Goal: Task Accomplishment & Management: Manage account settings

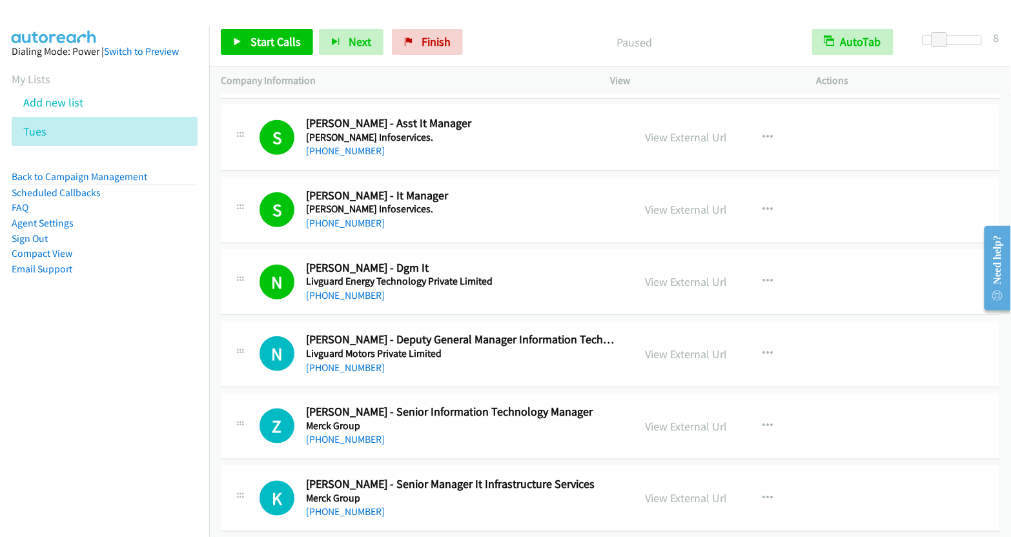
scroll to position [6319, 0]
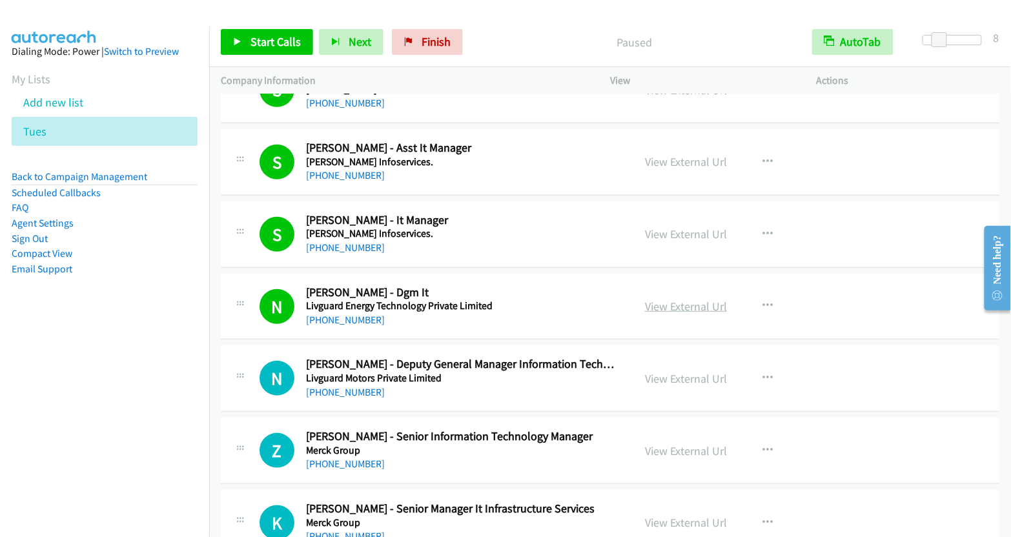
click at [673, 299] on link "View External Url" at bounding box center [686, 306] width 82 height 15
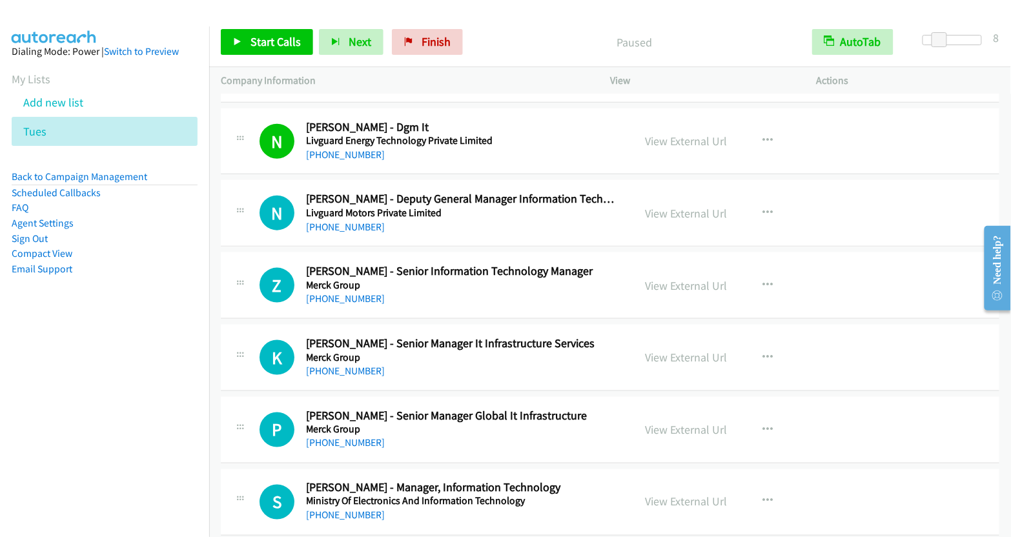
scroll to position [6495, 0]
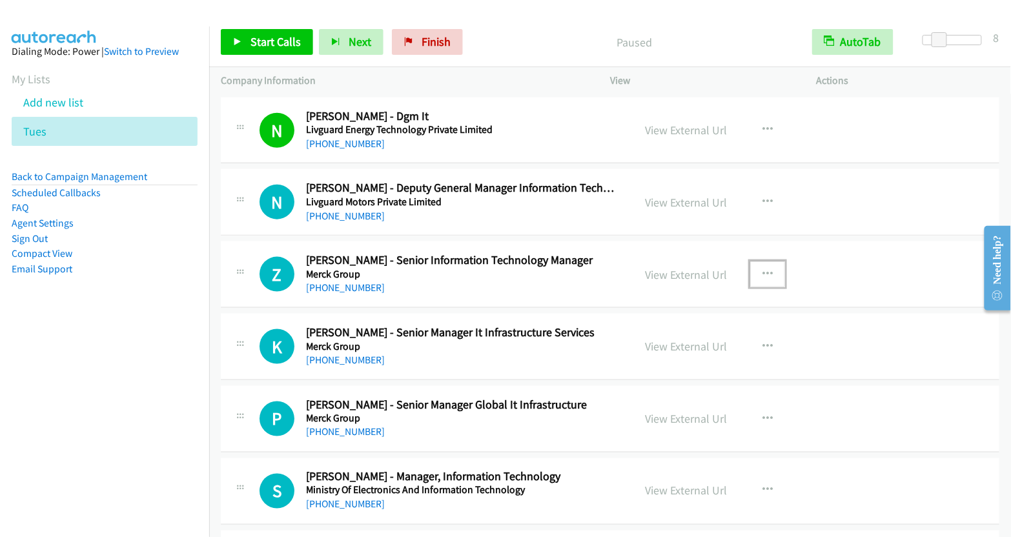
click at [762, 269] on icon "button" at bounding box center [767, 274] width 10 height 10
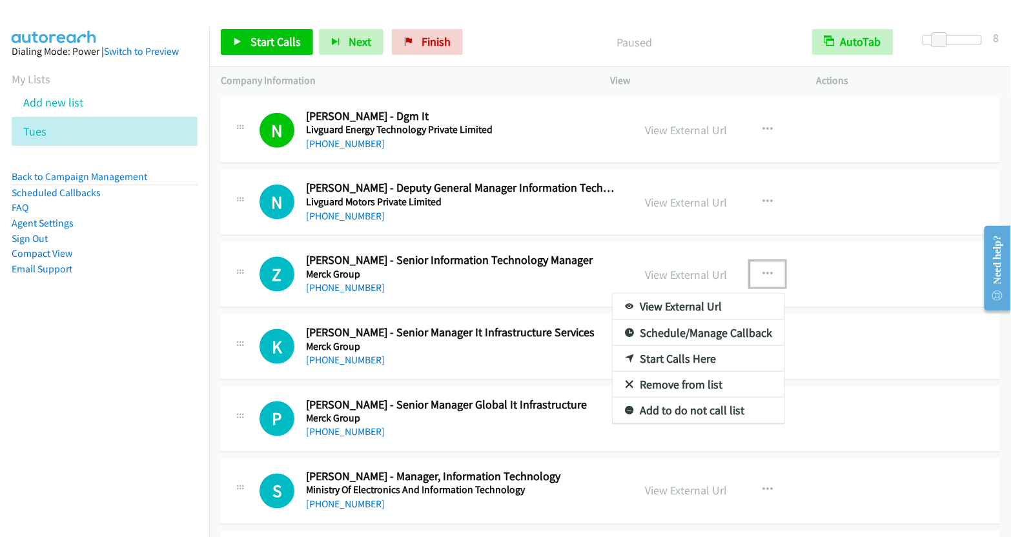
click at [672, 346] on link "Start Calls Here" at bounding box center [699, 359] width 172 height 26
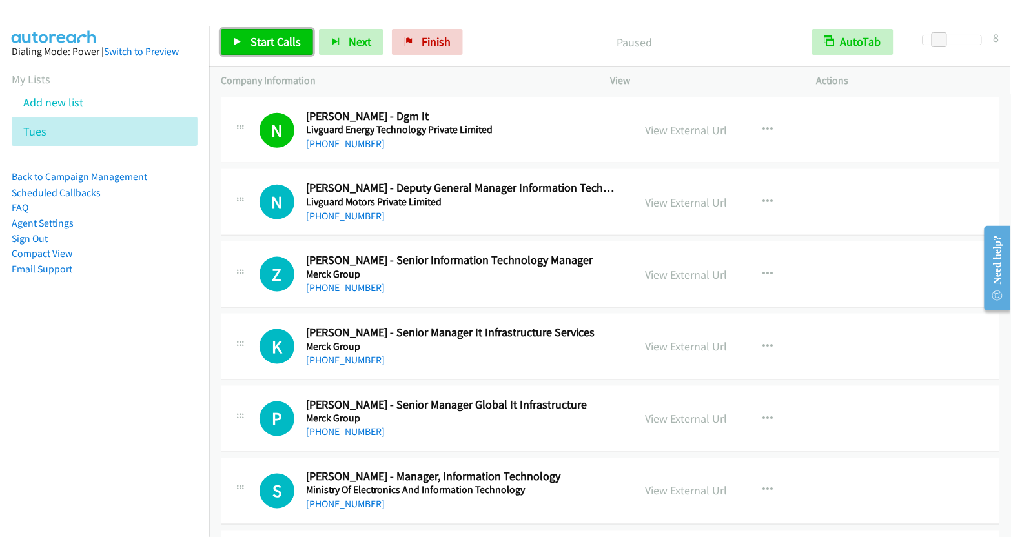
click at [267, 45] on span "Start Calls" at bounding box center [275, 41] width 50 height 15
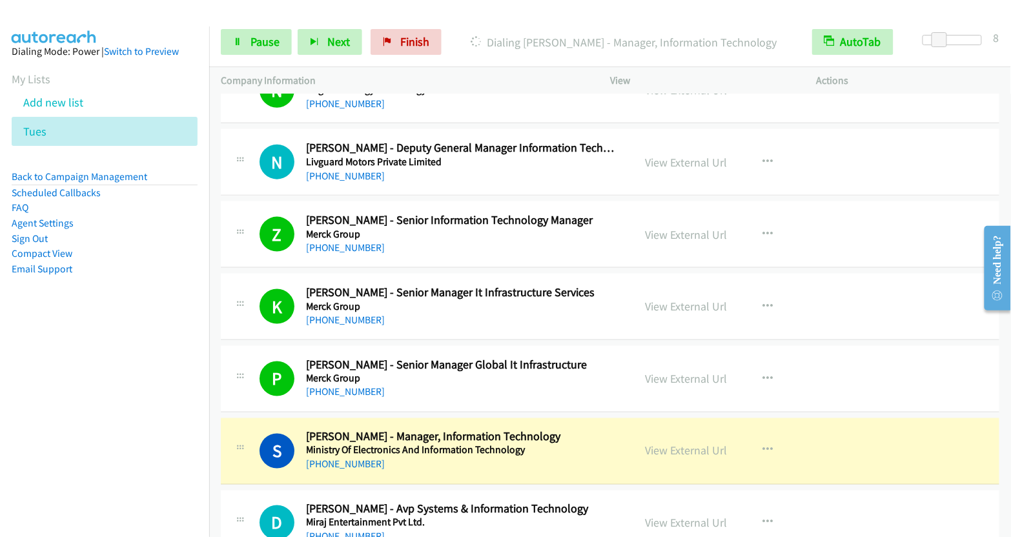
scroll to position [6552, 0]
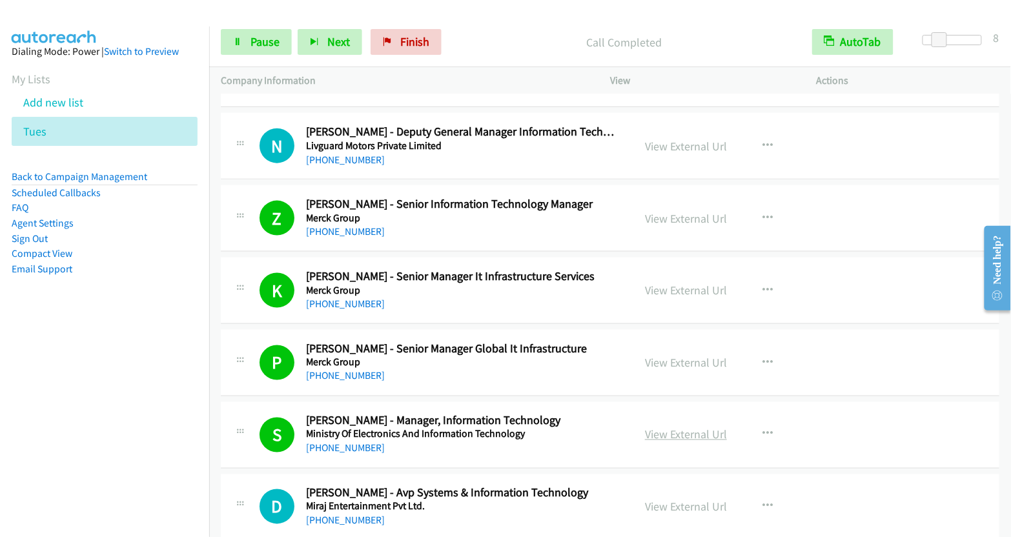
click at [681, 427] on link "View External Url" at bounding box center [686, 434] width 82 height 15
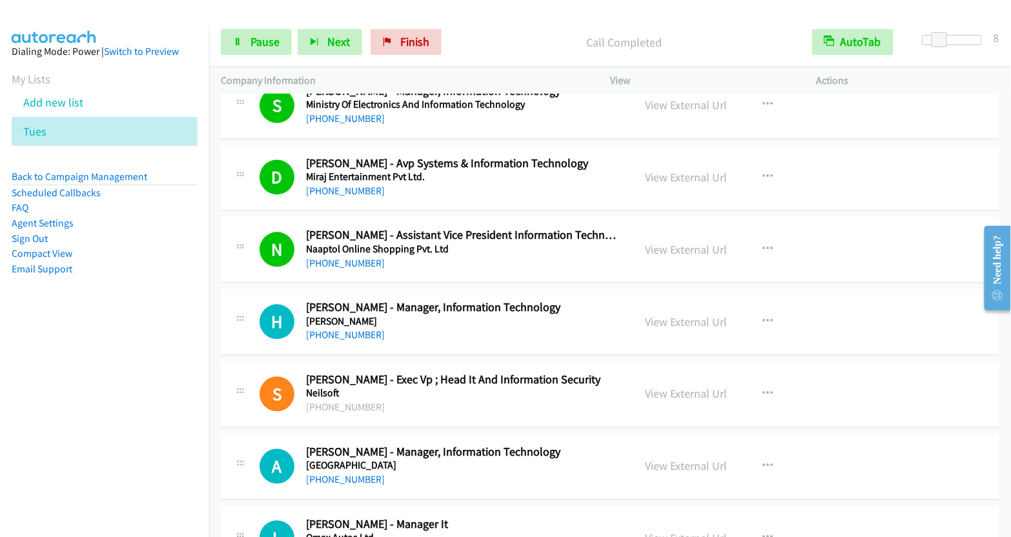
scroll to position [6892, 0]
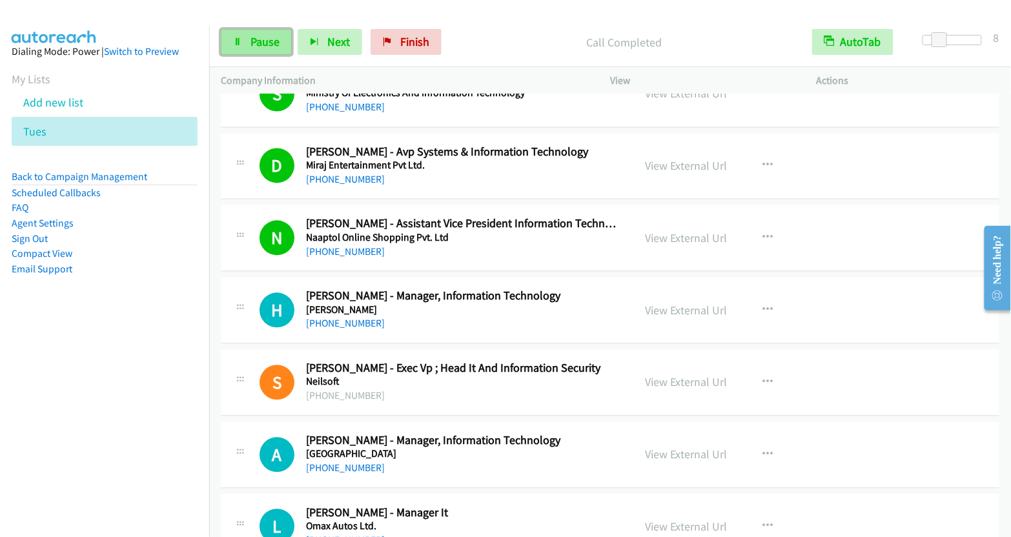
click at [245, 43] on link "Pause" at bounding box center [256, 42] width 71 height 26
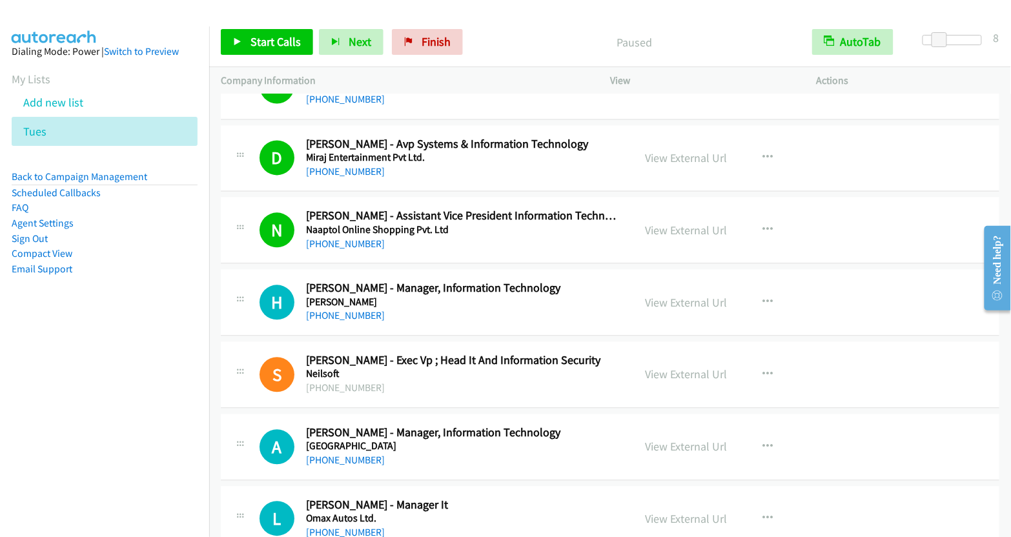
scroll to position [6918, 0]
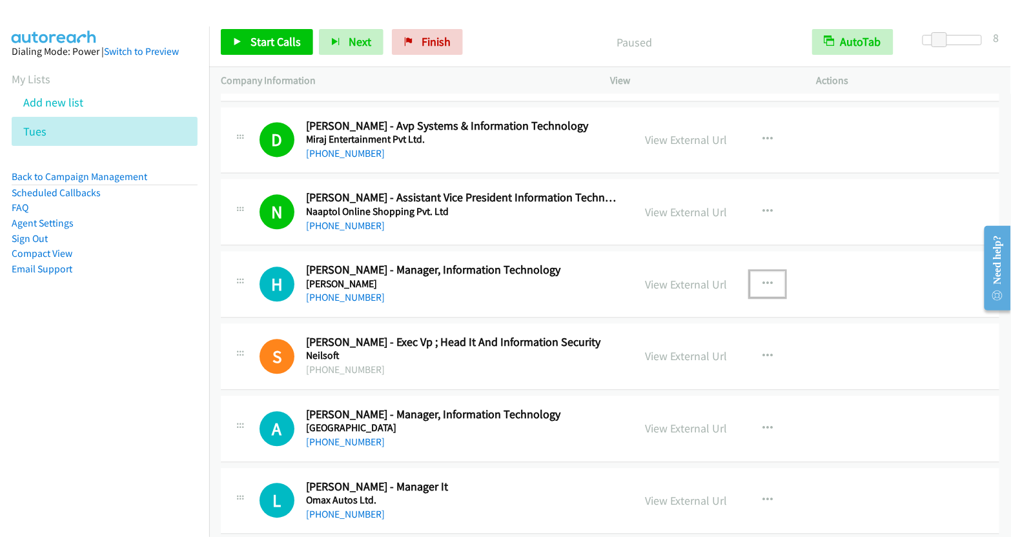
click at [766, 279] on icon "button" at bounding box center [767, 284] width 10 height 10
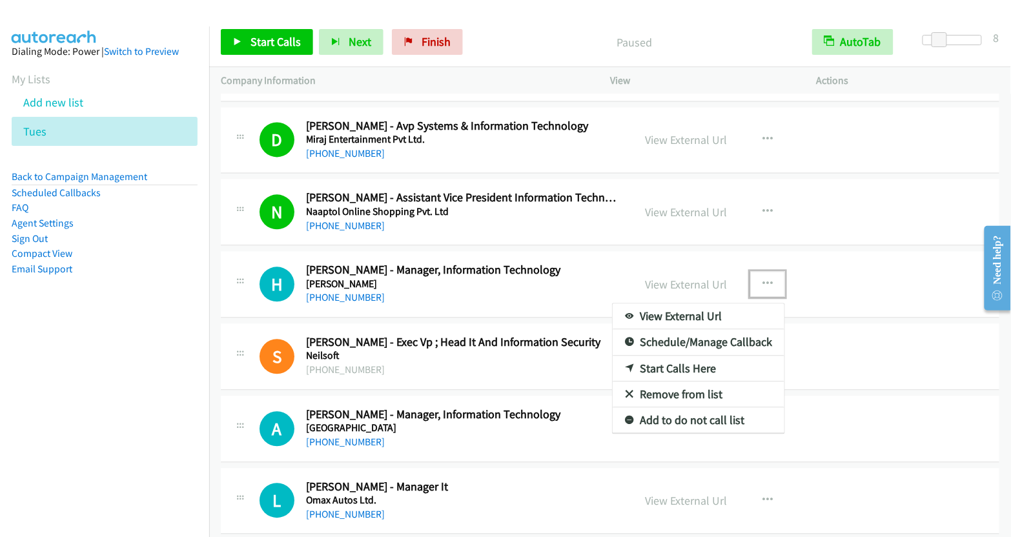
click at [675, 356] on link "Start Calls Here" at bounding box center [699, 369] width 172 height 26
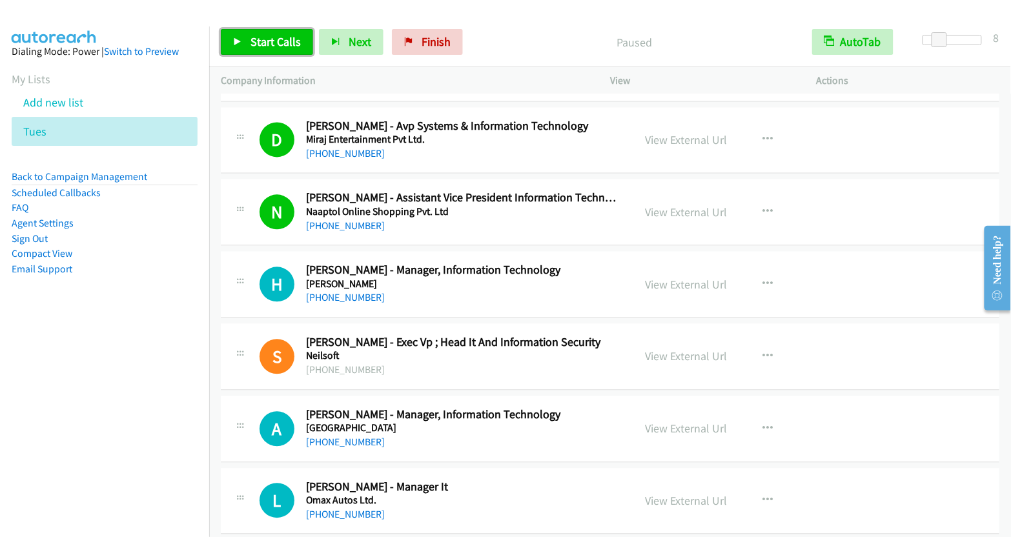
click at [272, 39] on span "Start Calls" at bounding box center [275, 41] width 50 height 15
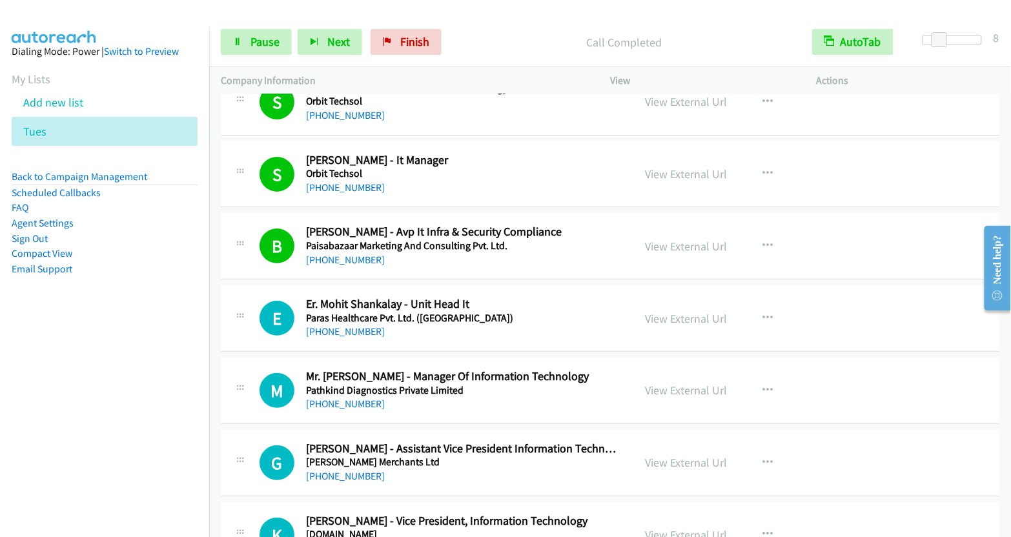
scroll to position [7684, 0]
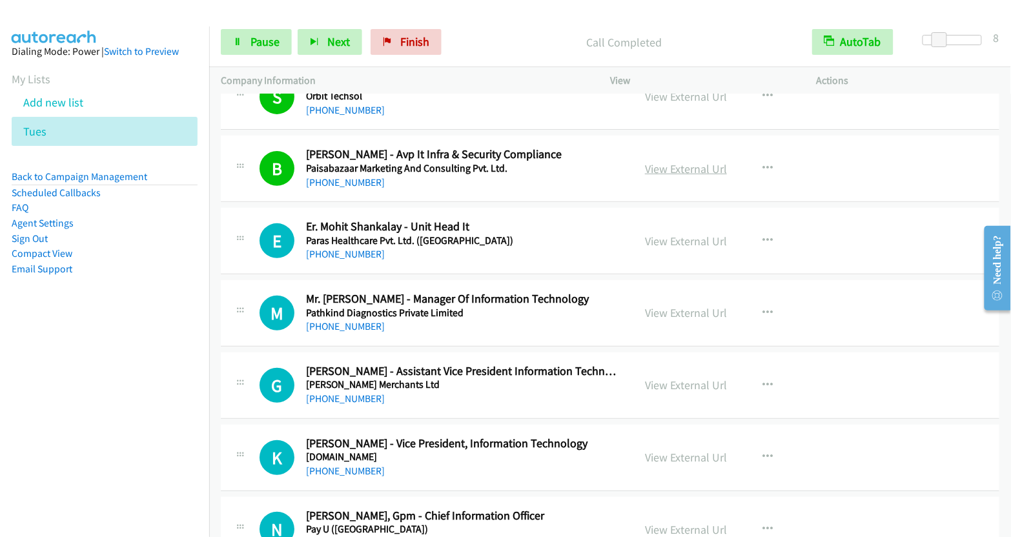
click at [674, 161] on link "View External Url" at bounding box center [686, 168] width 82 height 15
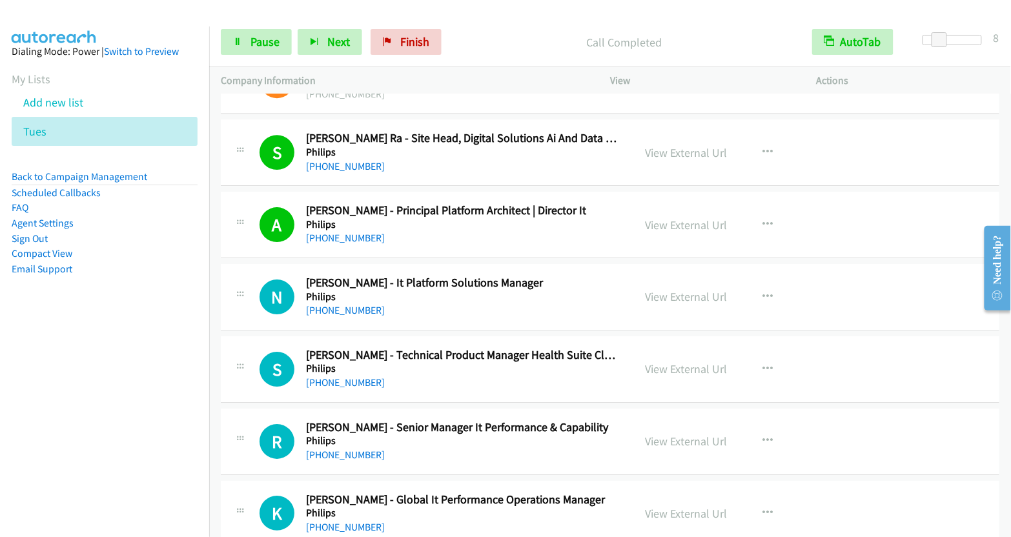
scroll to position [8852, 0]
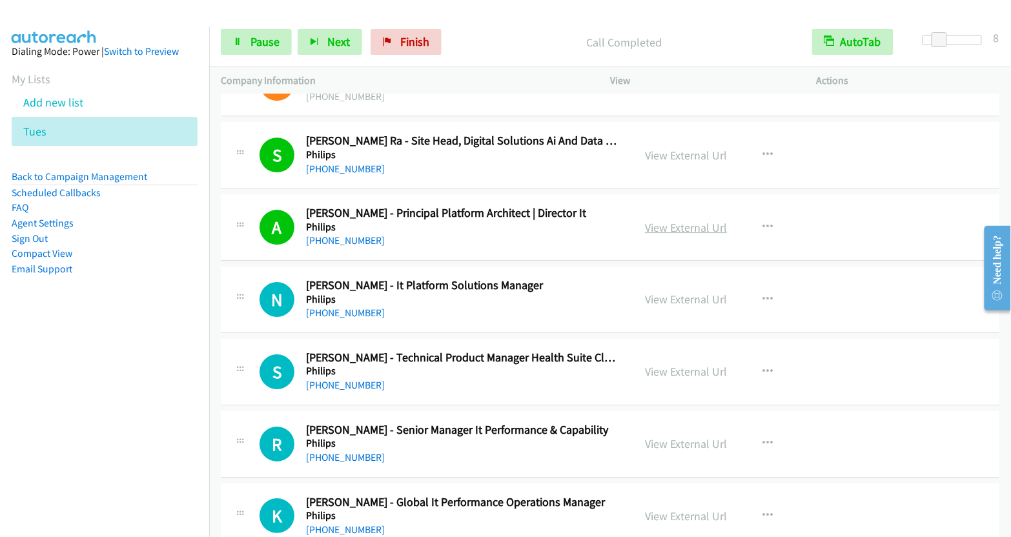
click at [691, 220] on link "View External Url" at bounding box center [686, 227] width 82 height 15
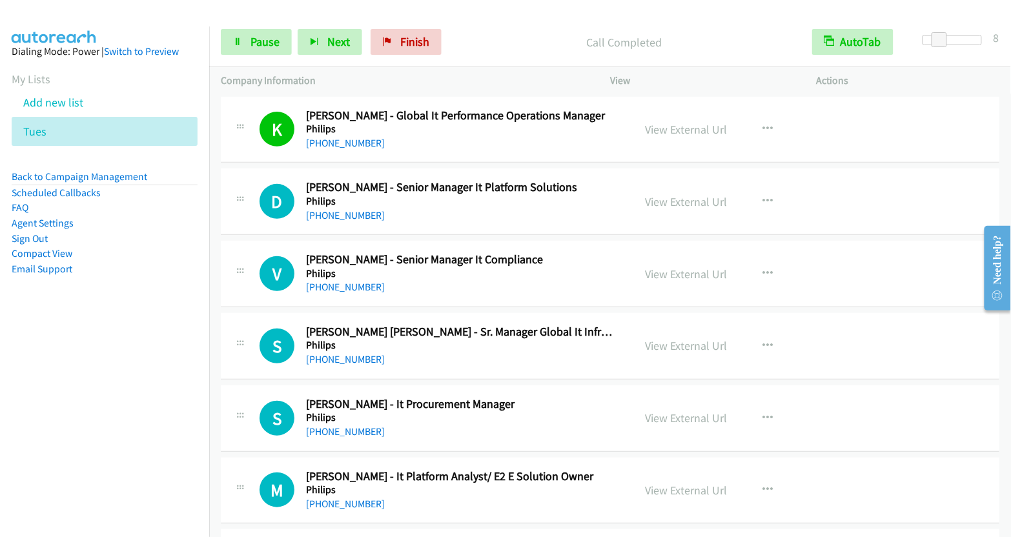
scroll to position [9053, 0]
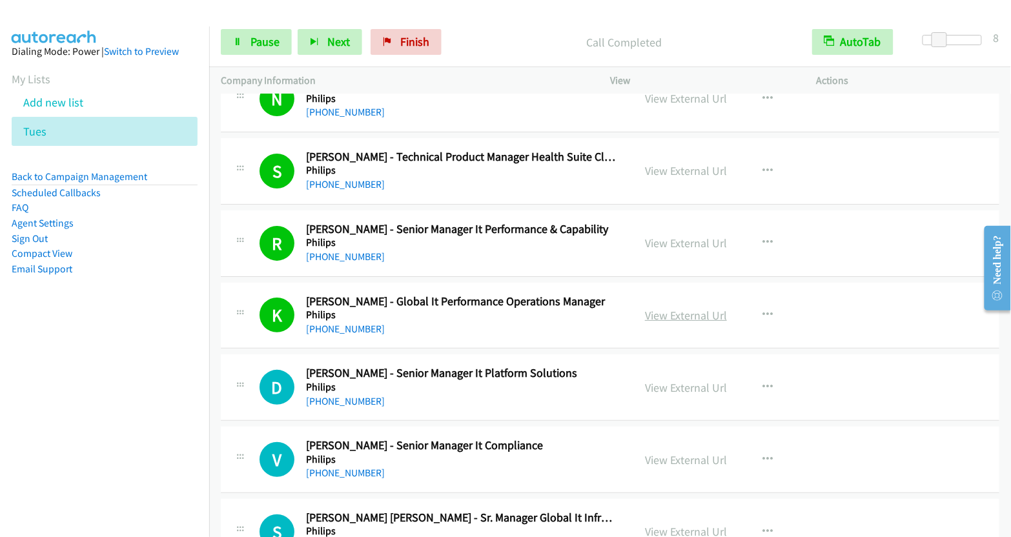
click at [686, 308] on link "View External Url" at bounding box center [686, 315] width 82 height 15
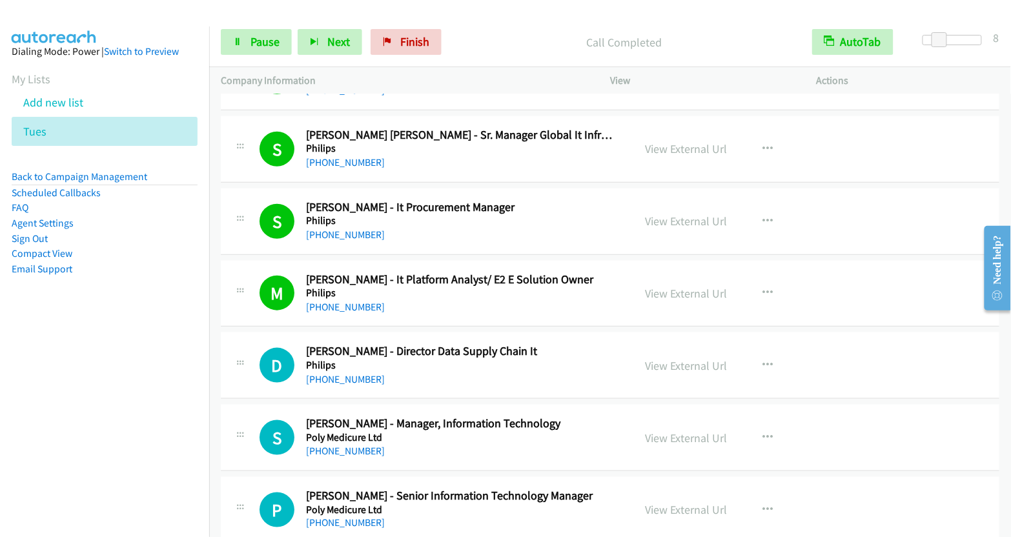
scroll to position [9438, 0]
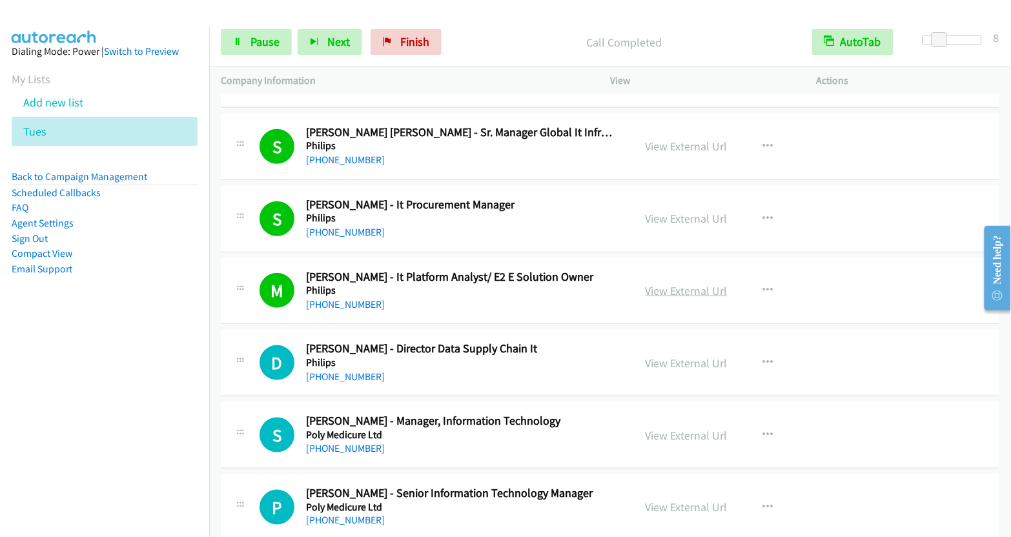
click at [672, 283] on link "View External Url" at bounding box center [686, 290] width 82 height 15
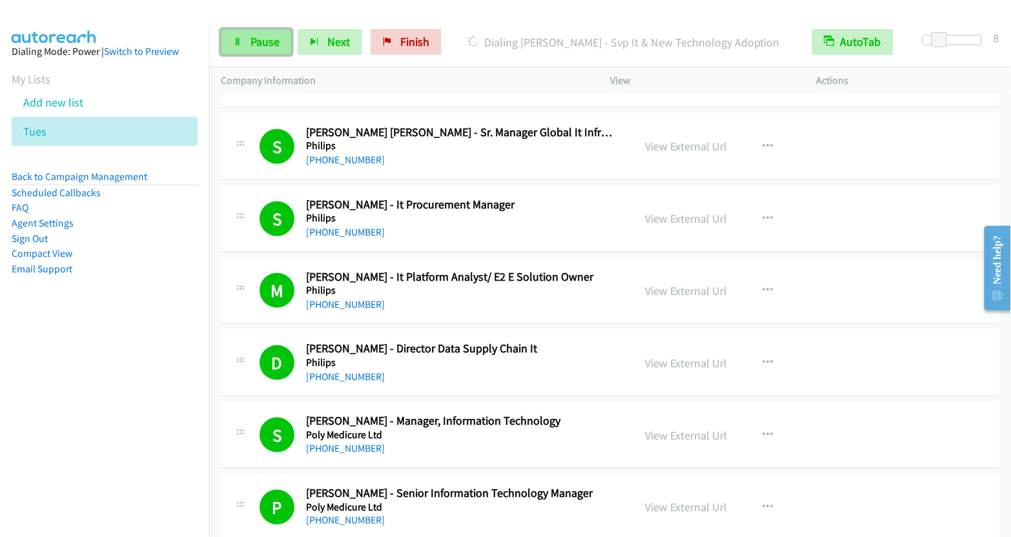
click at [269, 45] on span "Pause" at bounding box center [264, 41] width 29 height 15
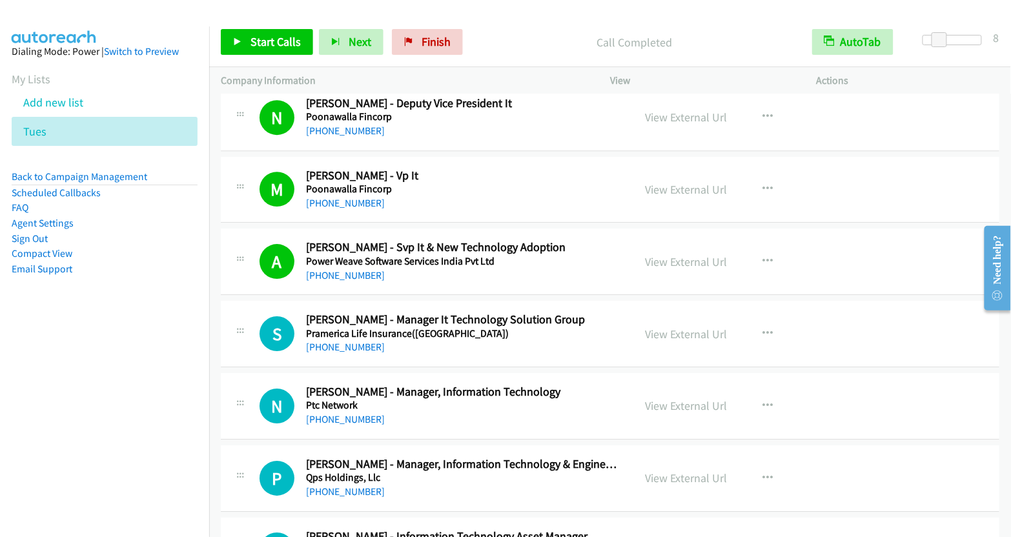
scroll to position [10334, 0]
click at [750, 320] on button "button" at bounding box center [767, 333] width 35 height 26
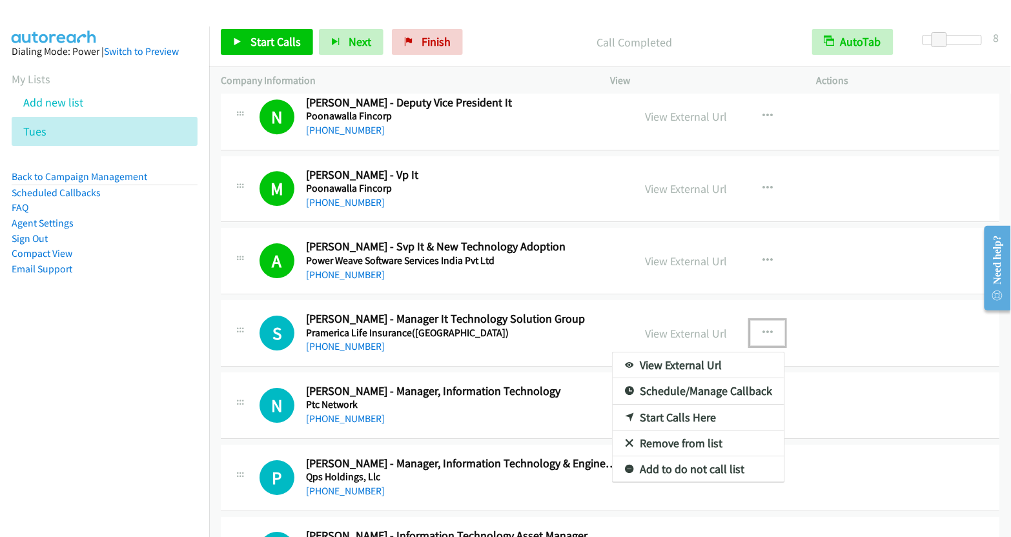
click at [685, 405] on link "Start Calls Here" at bounding box center [699, 418] width 172 height 26
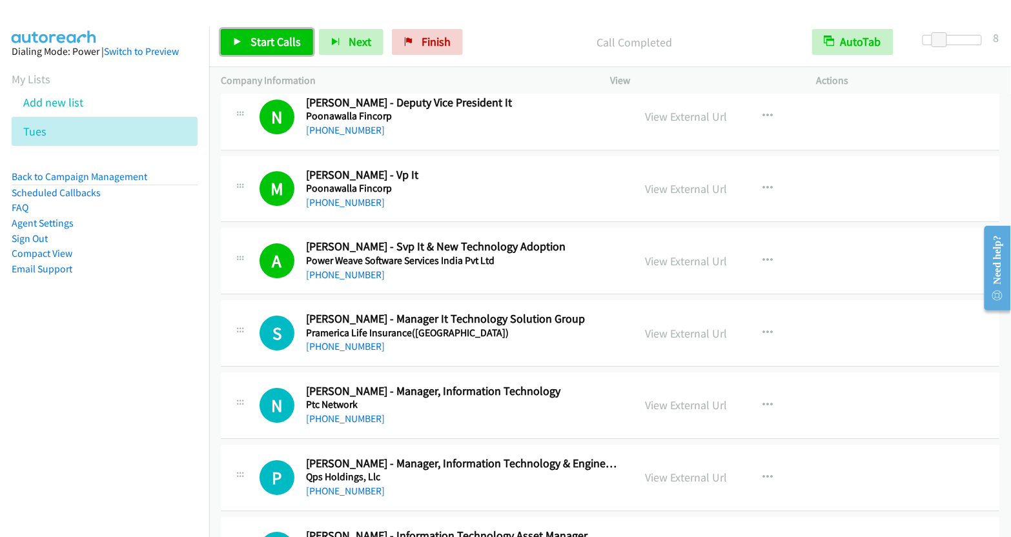
click at [240, 39] on icon at bounding box center [237, 42] width 9 height 9
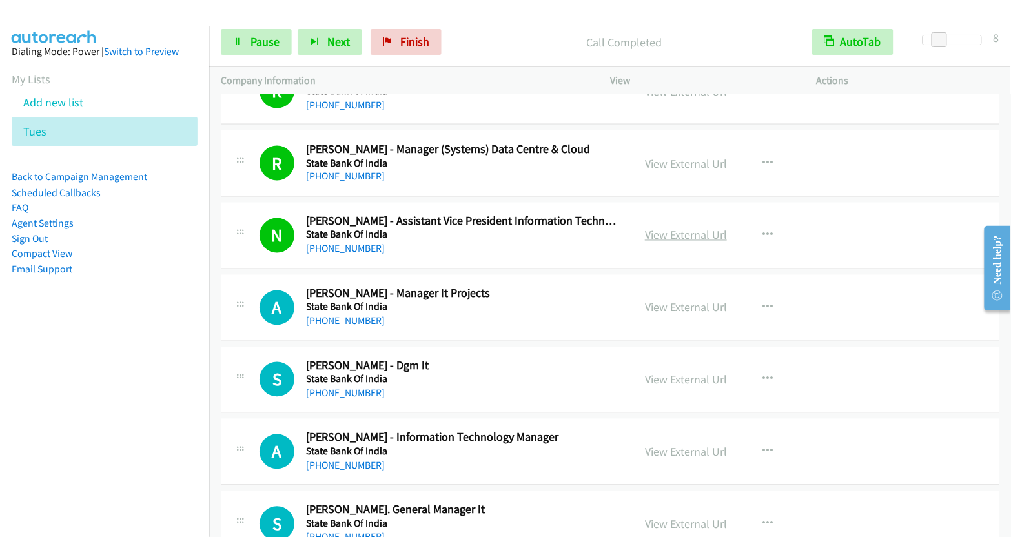
scroll to position [12780, 0]
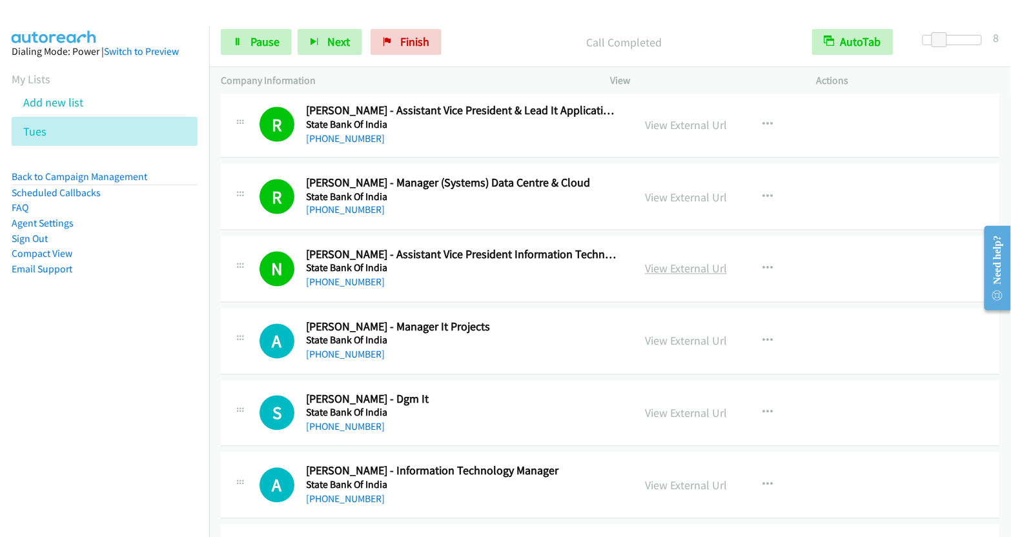
click at [693, 261] on link "View External Url" at bounding box center [686, 268] width 82 height 15
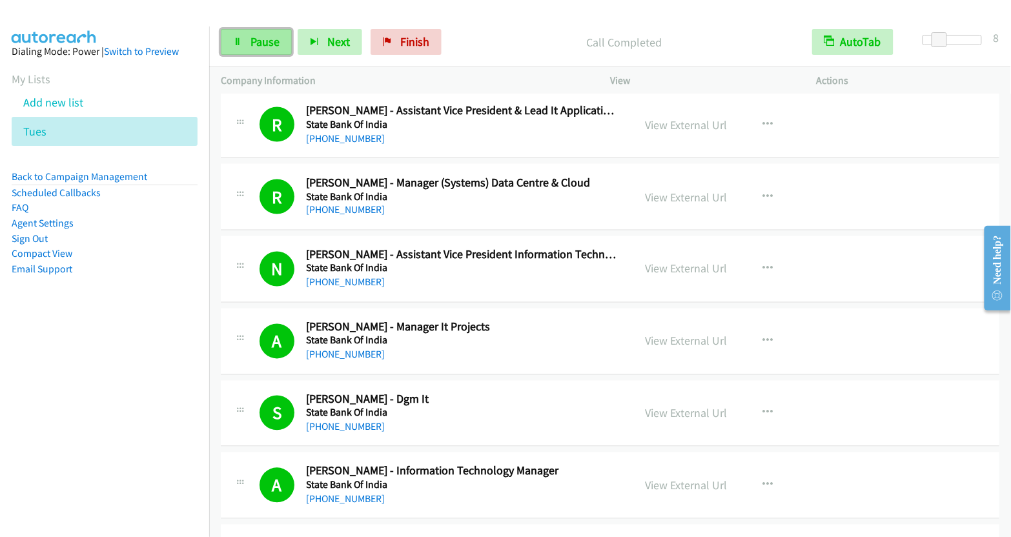
click at [263, 46] on span "Pause" at bounding box center [264, 41] width 29 height 15
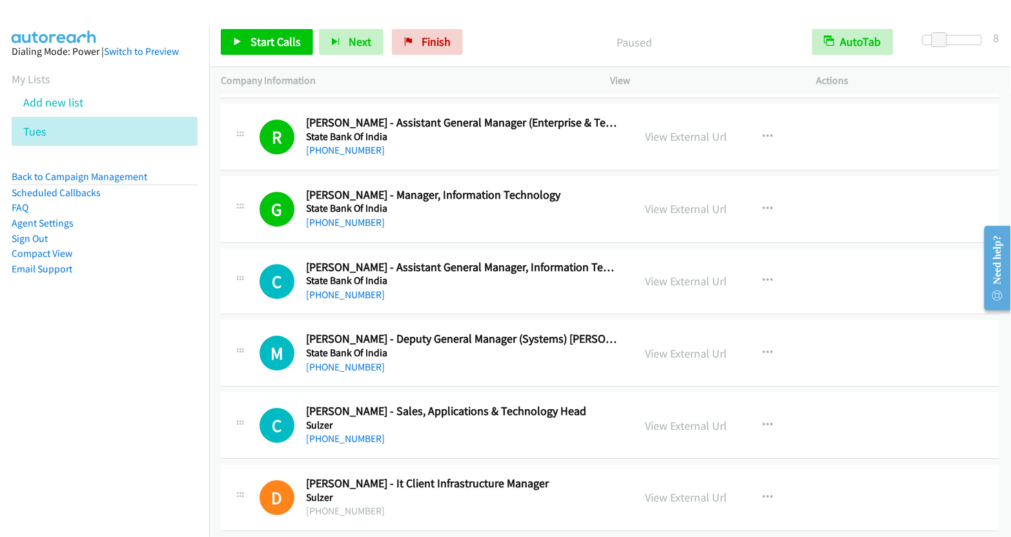
scroll to position [13291, 0]
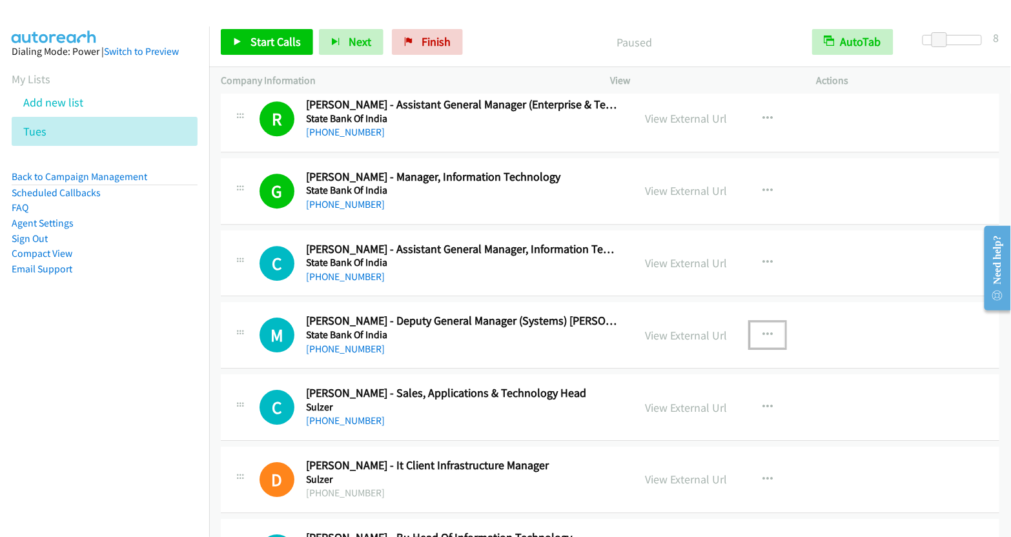
click at [755, 322] on button "button" at bounding box center [767, 335] width 35 height 26
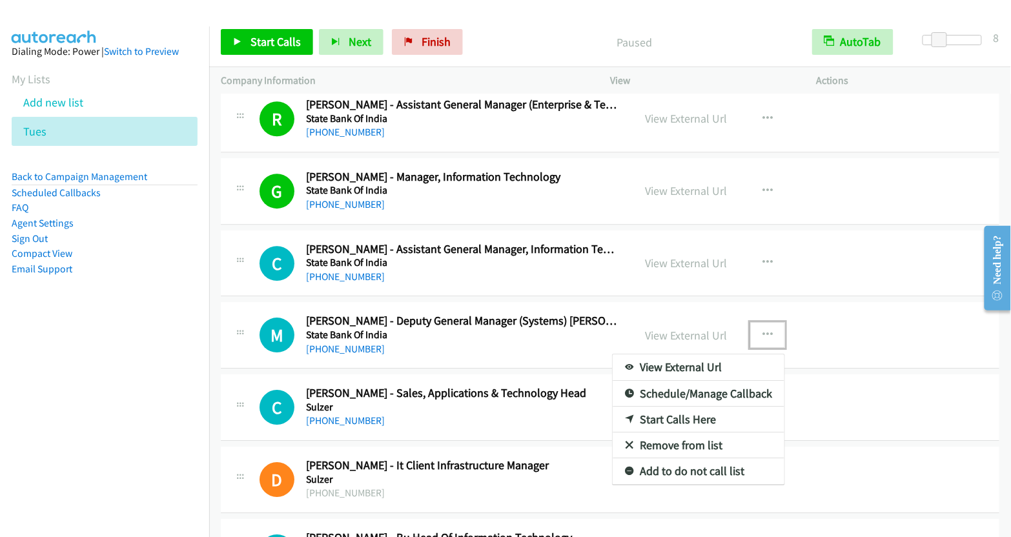
click at [665, 407] on link "Start Calls Here" at bounding box center [699, 420] width 172 height 26
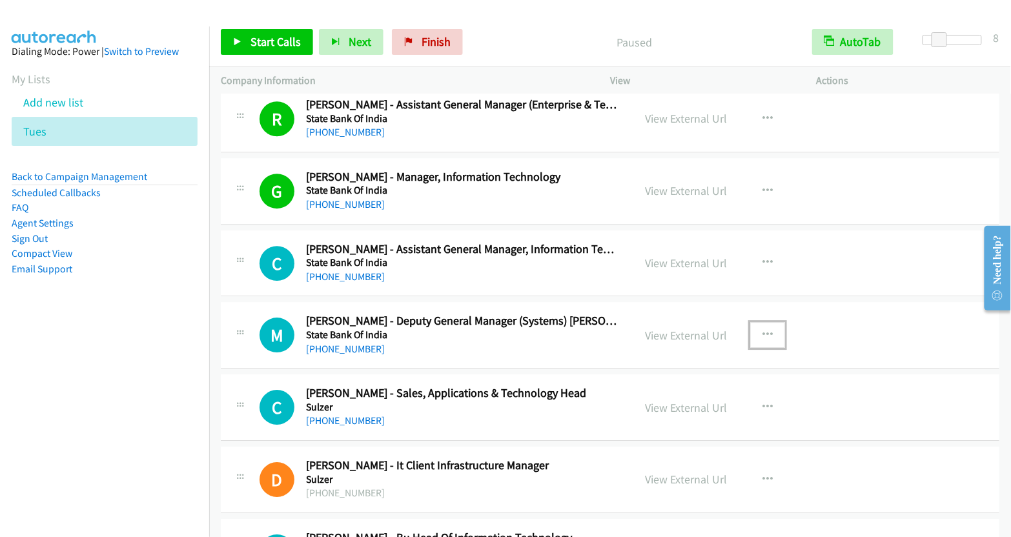
click at [764, 330] on icon "button" at bounding box center [767, 335] width 10 height 10
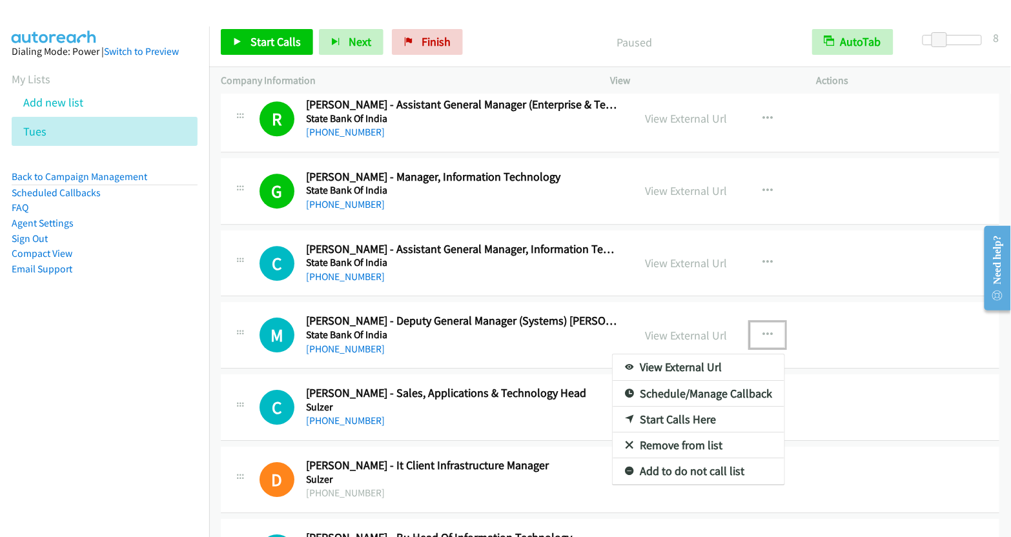
click at [693, 407] on link "Start Calls Here" at bounding box center [699, 420] width 172 height 26
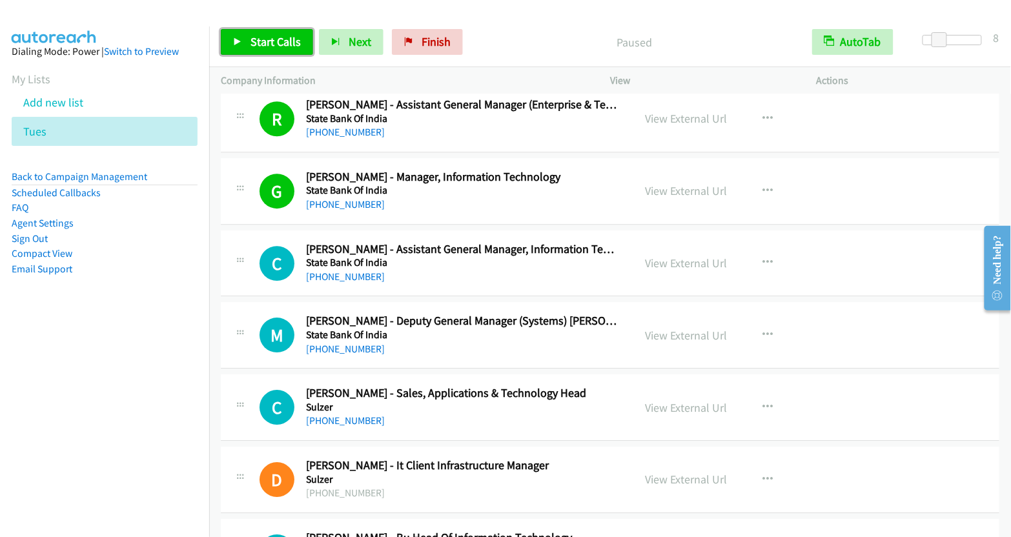
click at [268, 41] on span "Start Calls" at bounding box center [275, 41] width 50 height 15
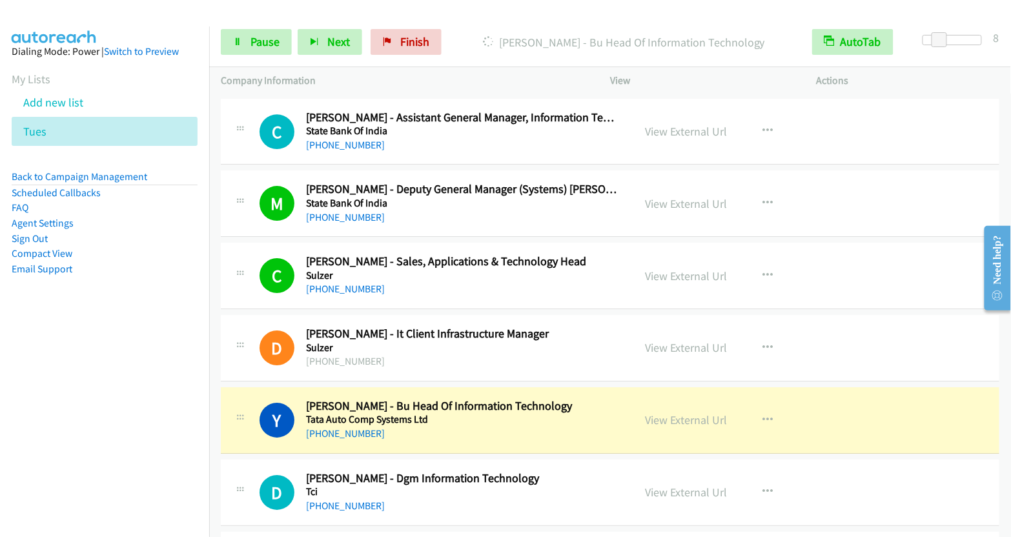
scroll to position [13437, 0]
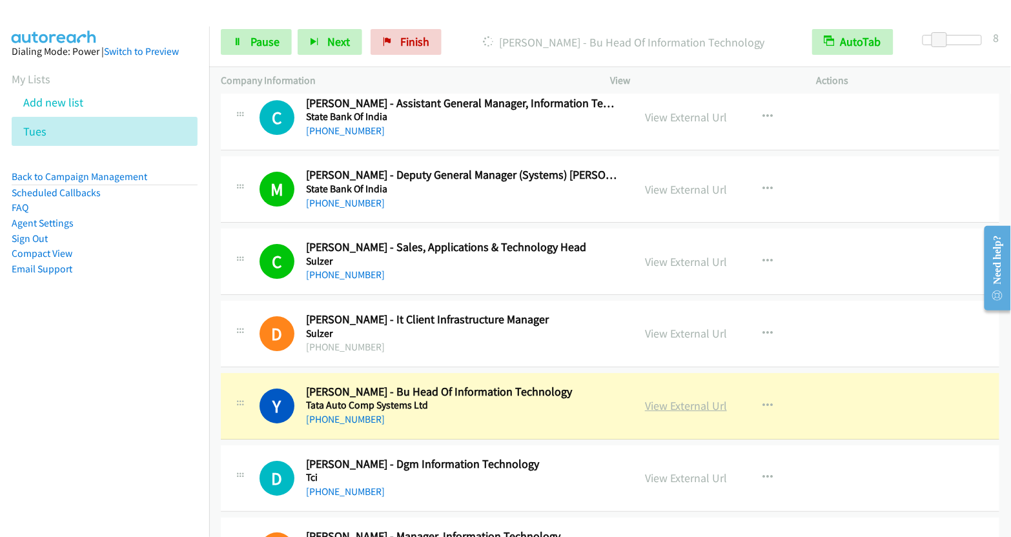
click at [685, 398] on link "View External Url" at bounding box center [686, 405] width 82 height 15
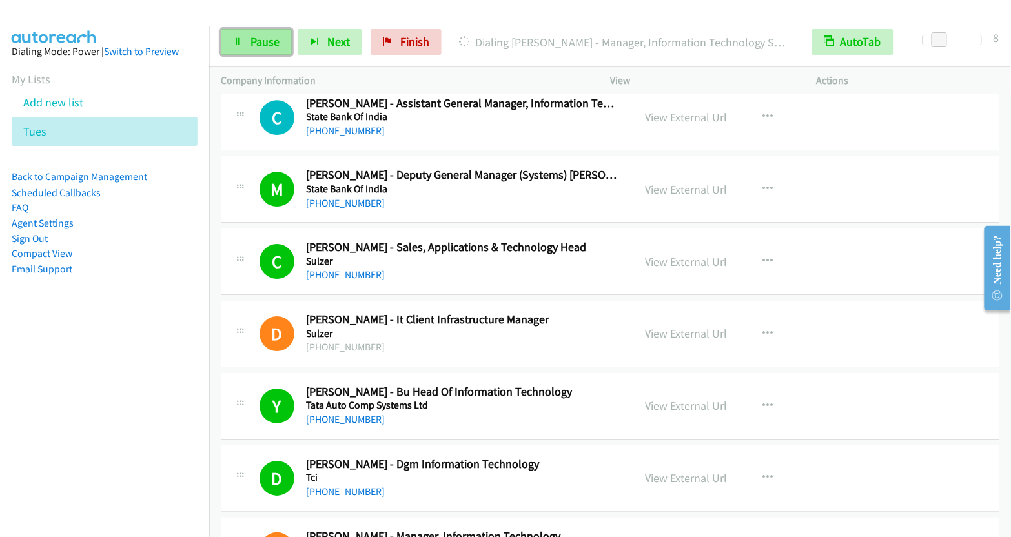
click at [258, 42] on span "Pause" at bounding box center [264, 41] width 29 height 15
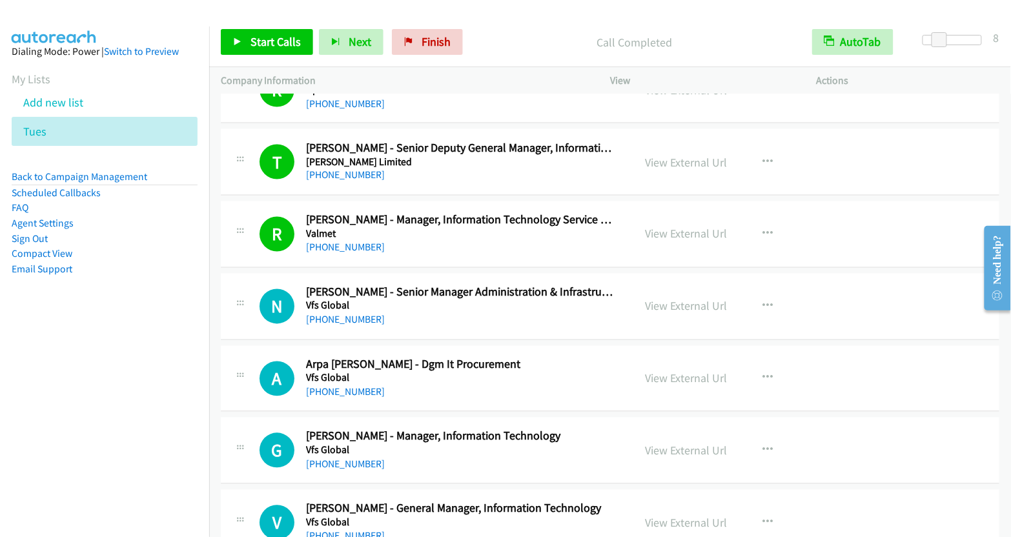
scroll to position [14350, 0]
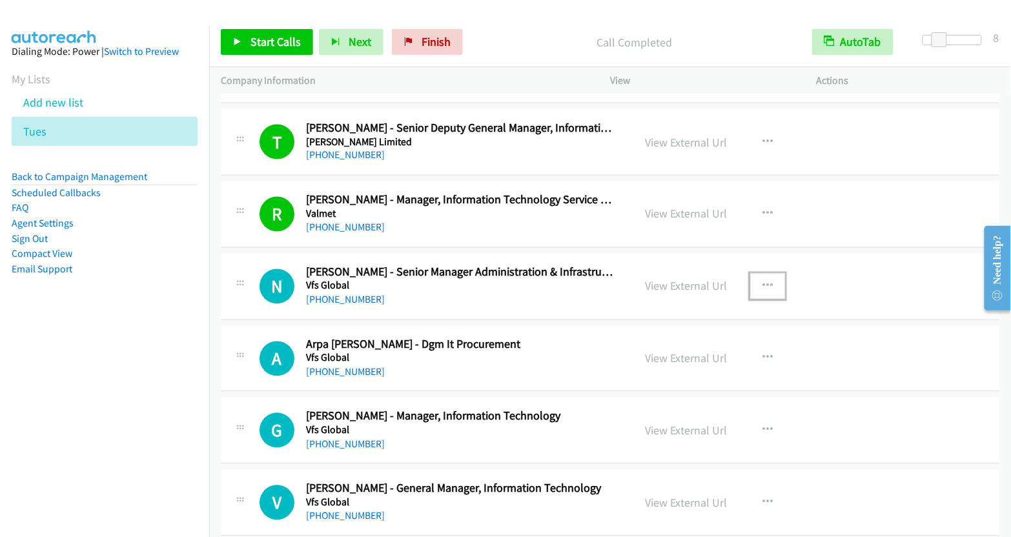
click at [765, 281] on icon "button" at bounding box center [767, 286] width 10 height 10
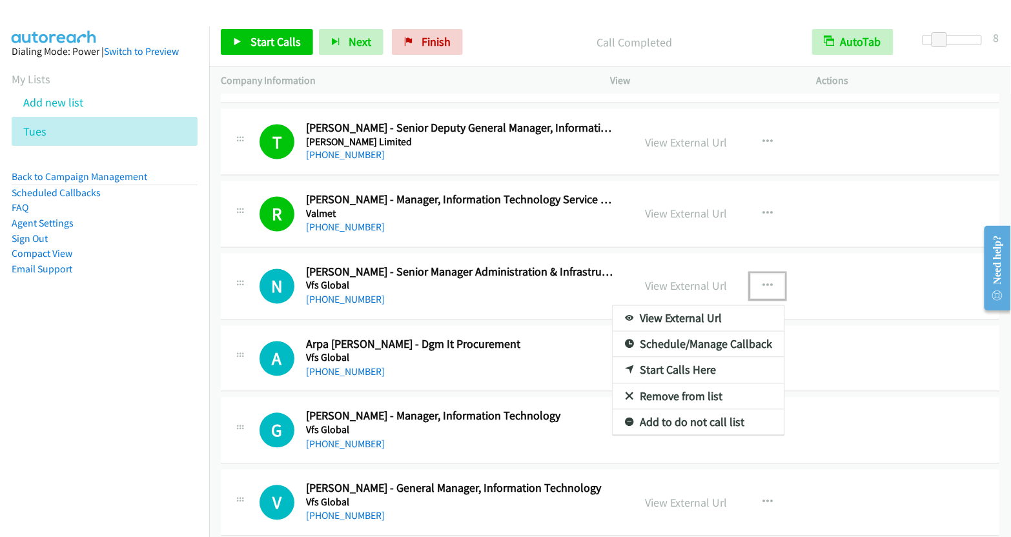
click at [680, 358] on link "Start Calls Here" at bounding box center [699, 371] width 172 height 26
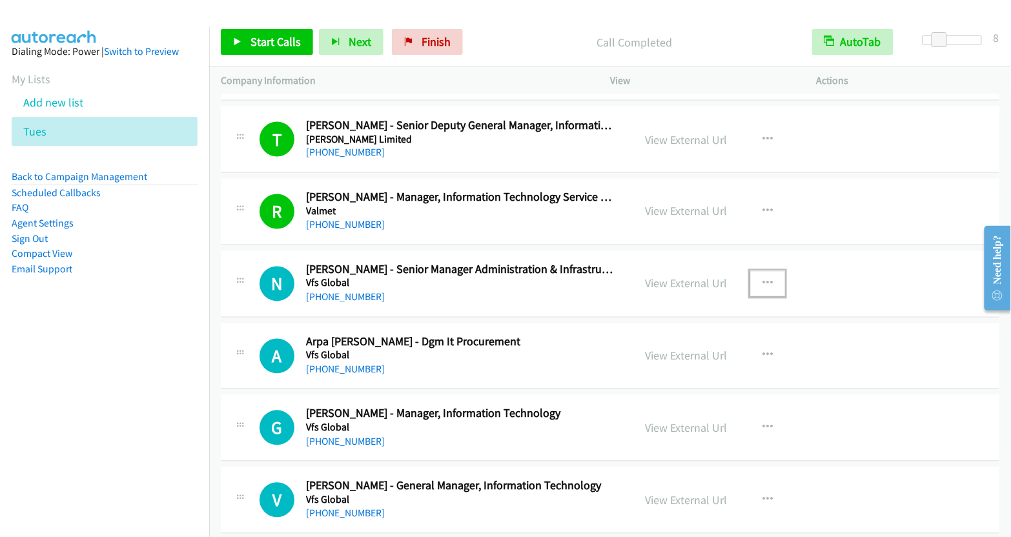
scroll to position [14353, 0]
click at [766, 271] on button "button" at bounding box center [767, 284] width 35 height 26
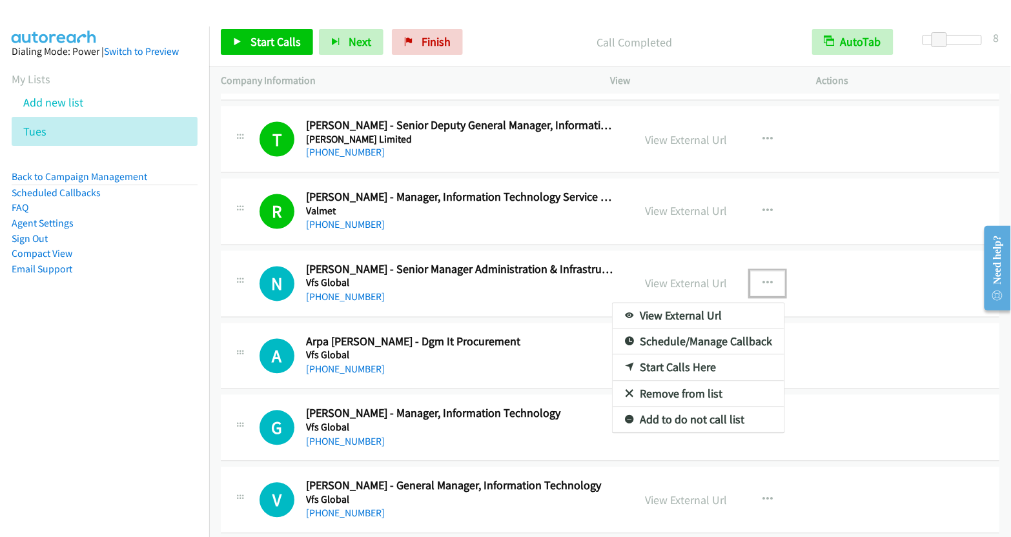
click at [683, 355] on link "Start Calls Here" at bounding box center [699, 368] width 172 height 26
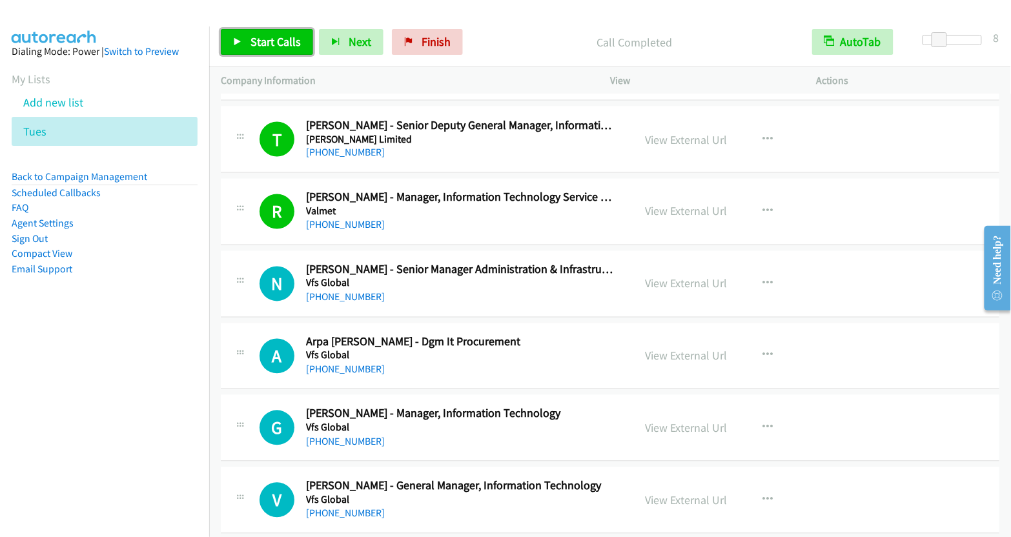
click at [259, 37] on span "Start Calls" at bounding box center [275, 41] width 50 height 15
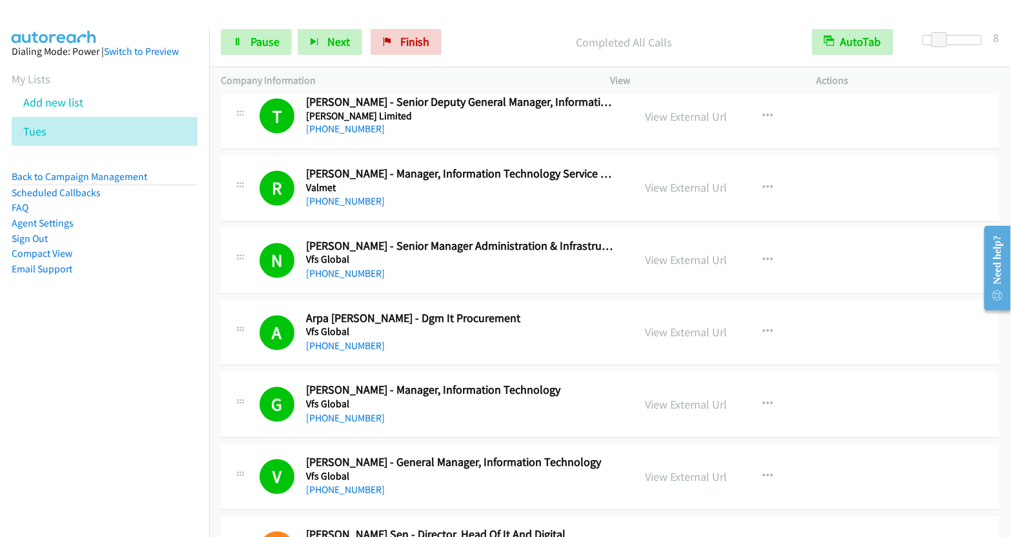
scroll to position [14378, 0]
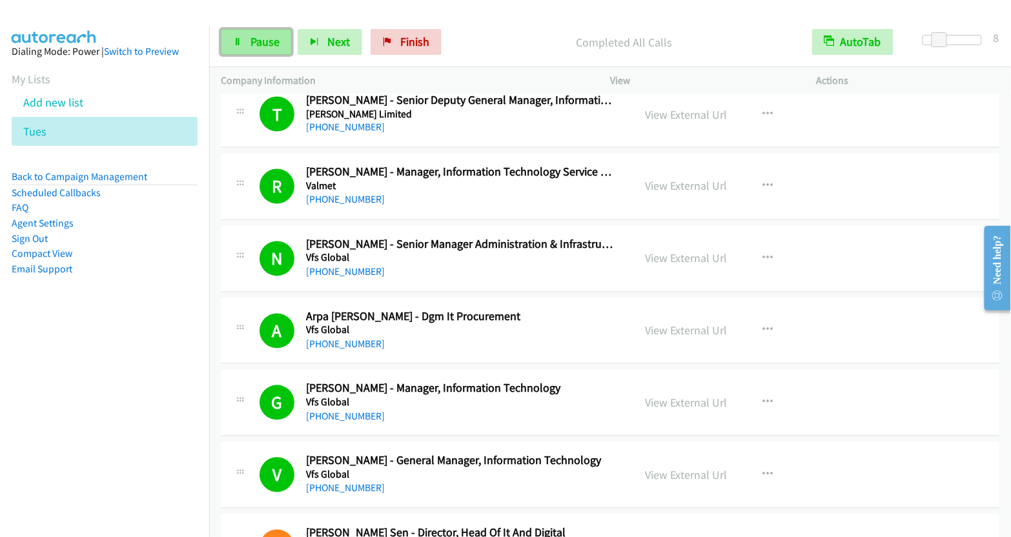
click at [257, 41] on span "Pause" at bounding box center [264, 41] width 29 height 15
click at [421, 42] on span "Finish" at bounding box center [414, 41] width 29 height 15
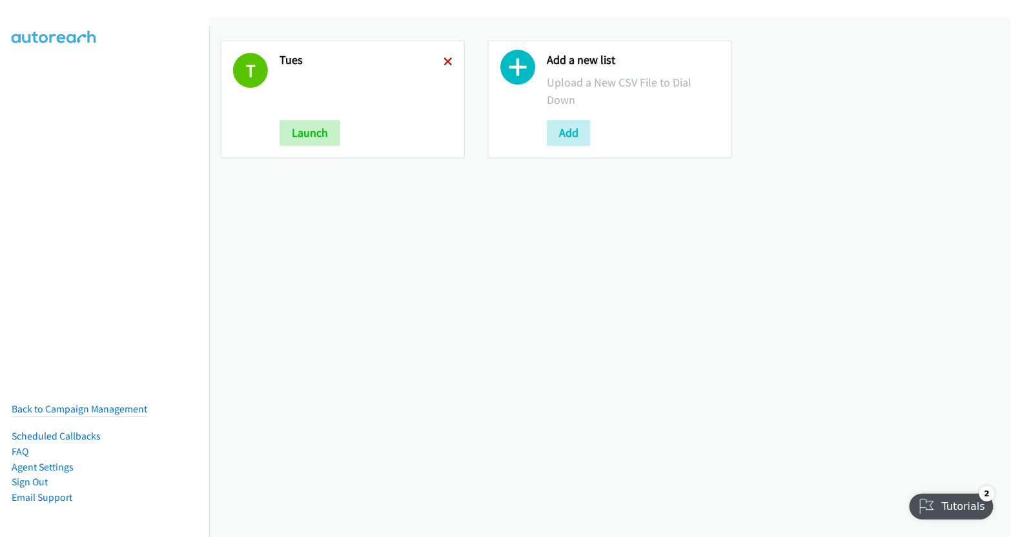
click at [443, 62] on icon at bounding box center [447, 62] width 9 height 9
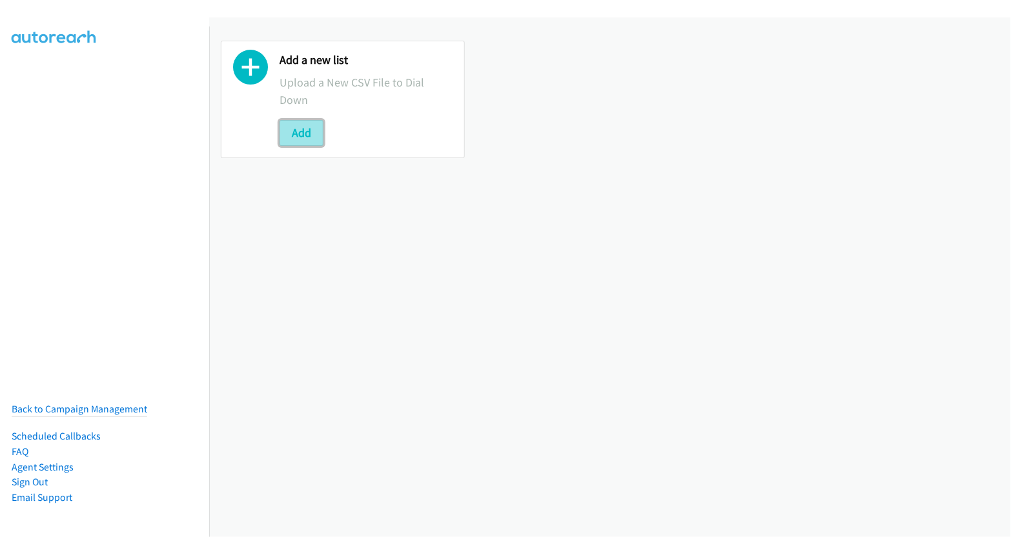
click at [311, 136] on button "Add" at bounding box center [301, 133] width 44 height 26
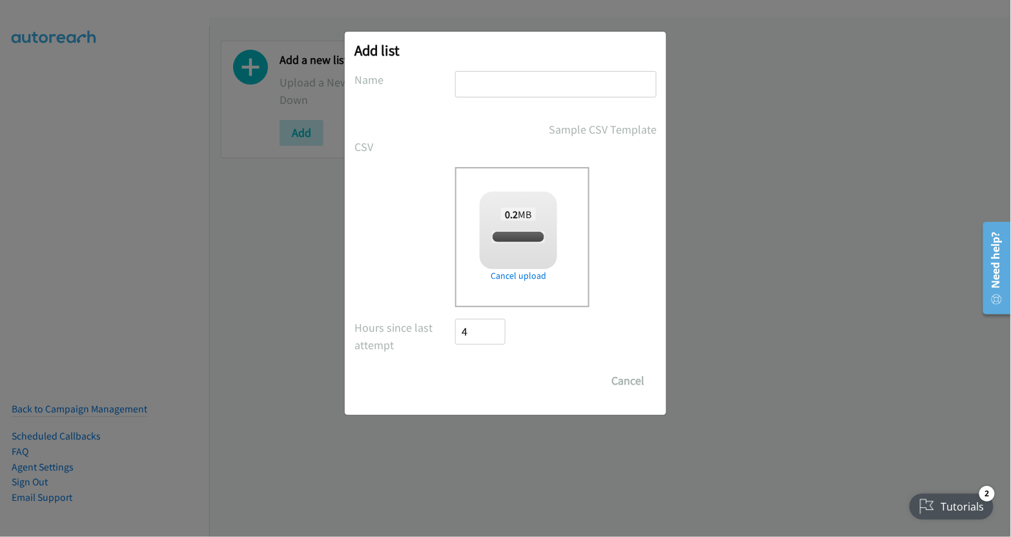
click at [527, 92] on input "text" at bounding box center [555, 84] width 201 height 26
checkbox input "true"
type input "tues"
click at [492, 382] on input "Save List" at bounding box center [489, 381] width 68 height 26
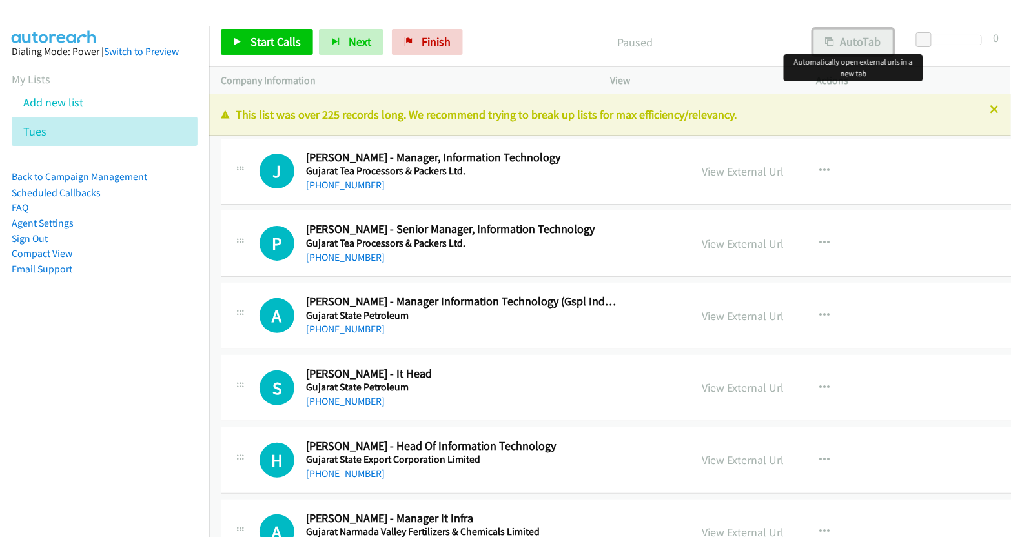
click at [862, 47] on button "AutoTab" at bounding box center [853, 42] width 80 height 26
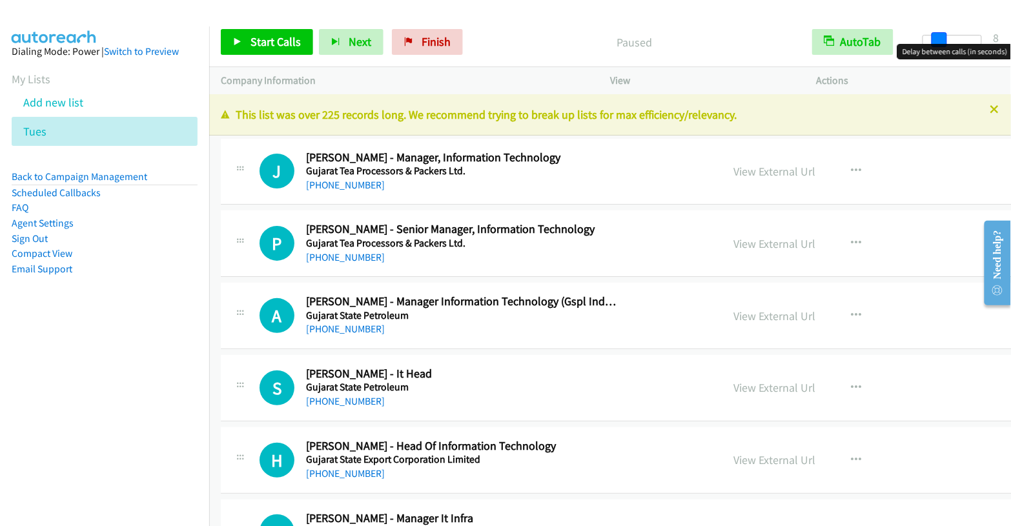
drag, startPoint x: 926, startPoint y: 40, endPoint x: 940, endPoint y: 41, distance: 14.9
click at [940, 41] on span at bounding box center [938, 39] width 15 height 15
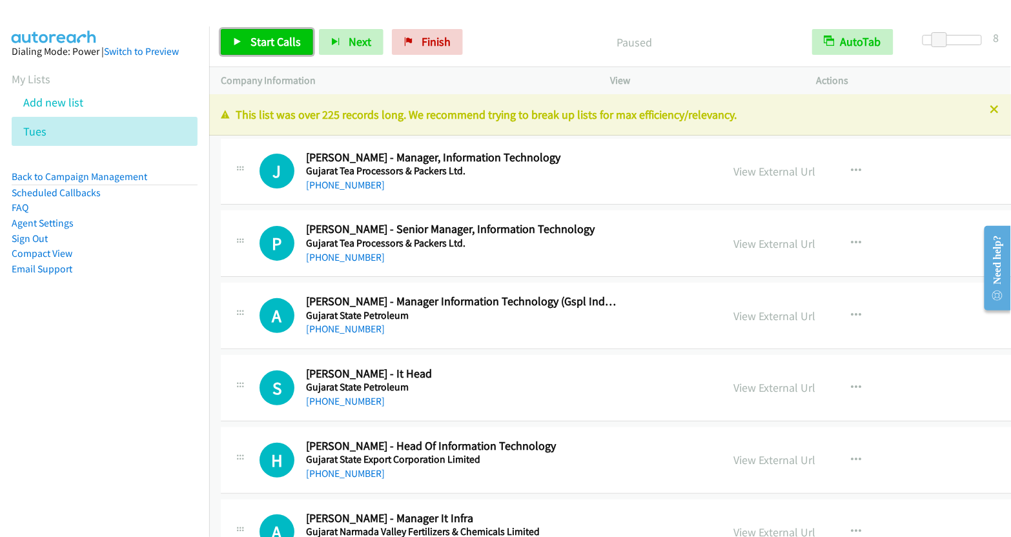
click at [256, 39] on span "Start Calls" at bounding box center [275, 41] width 50 height 15
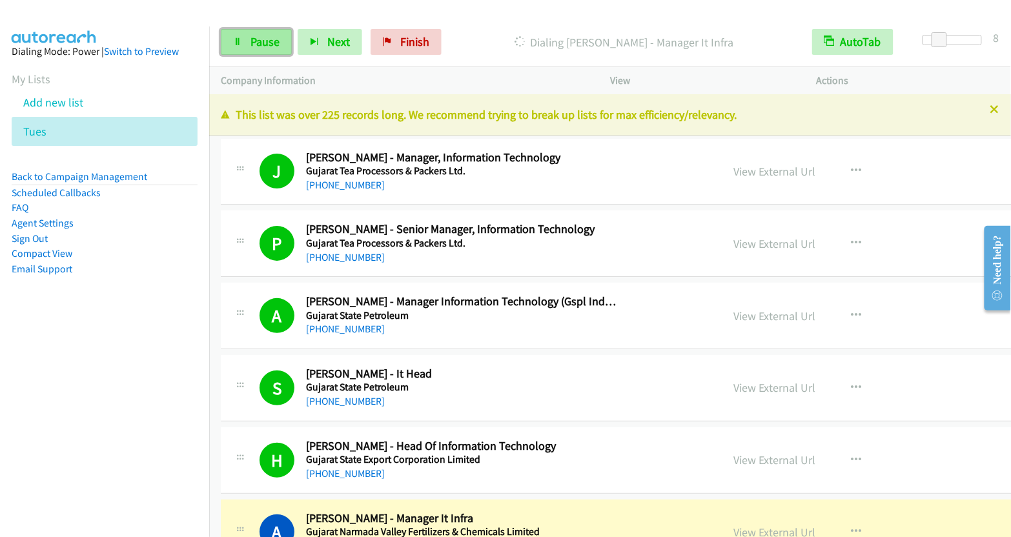
click at [269, 47] on span "Pause" at bounding box center [264, 41] width 29 height 15
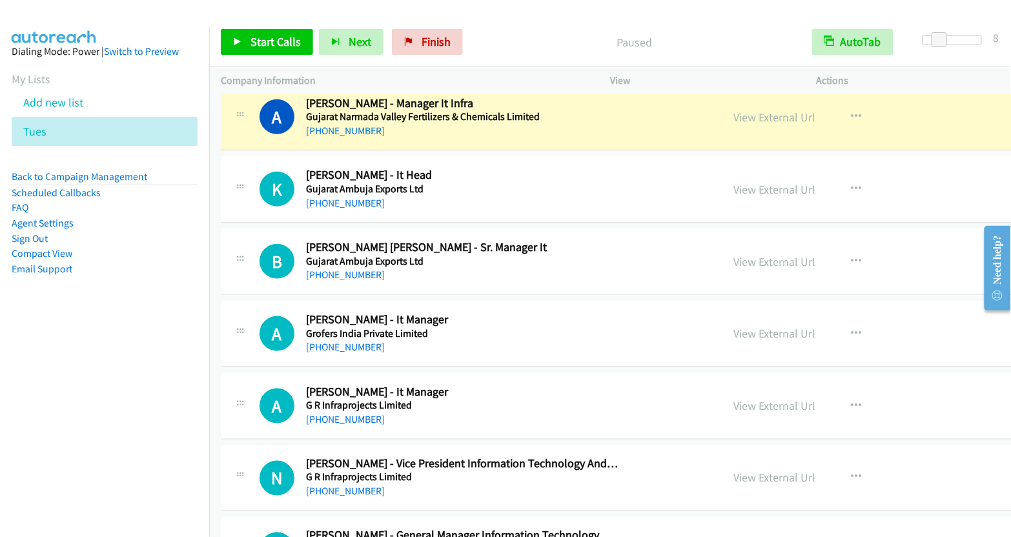
scroll to position [398, 0]
